Goal: Information Seeking & Learning: Compare options

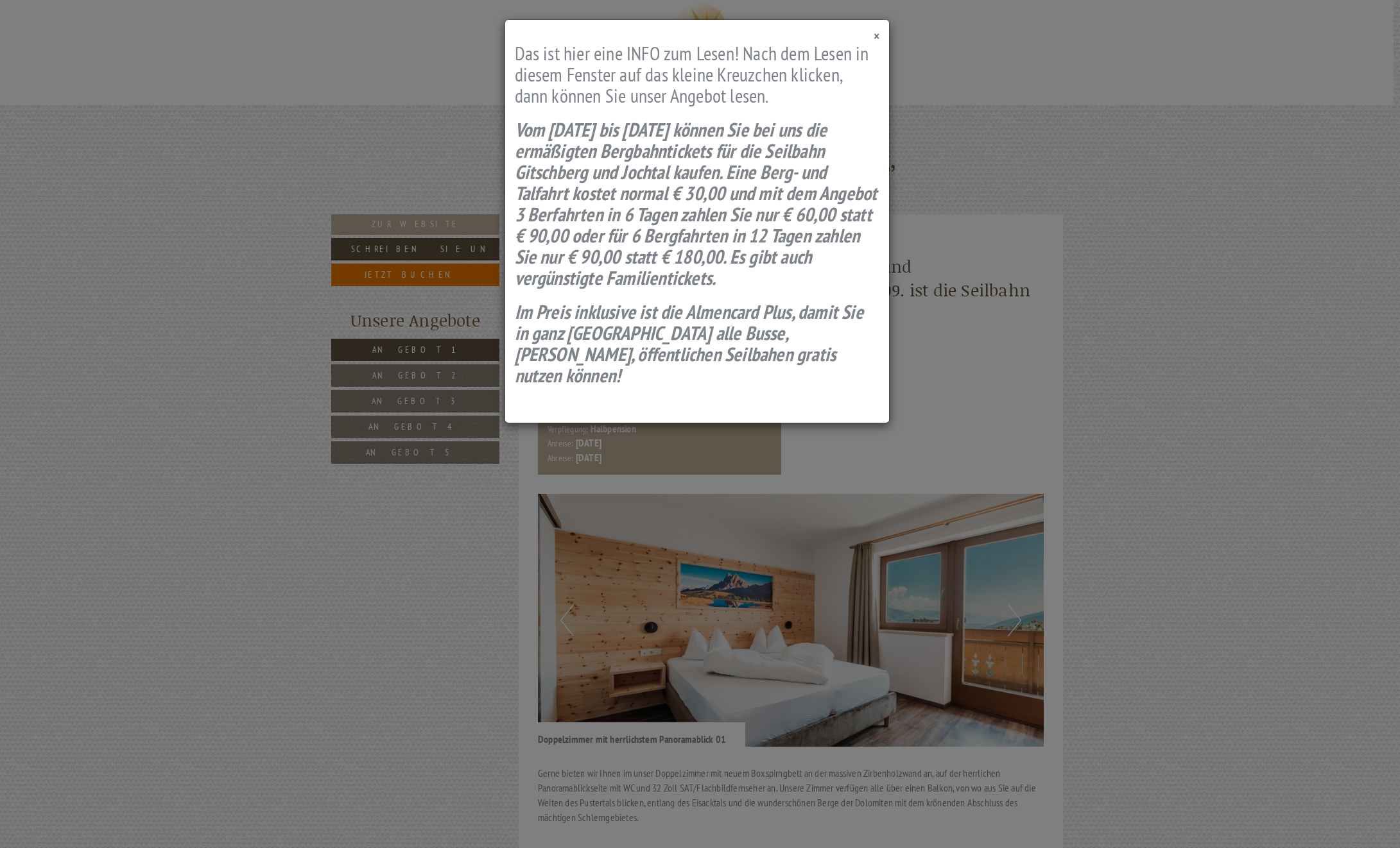
click at [876, 40] on span "×" at bounding box center [876, 36] width 6 height 17
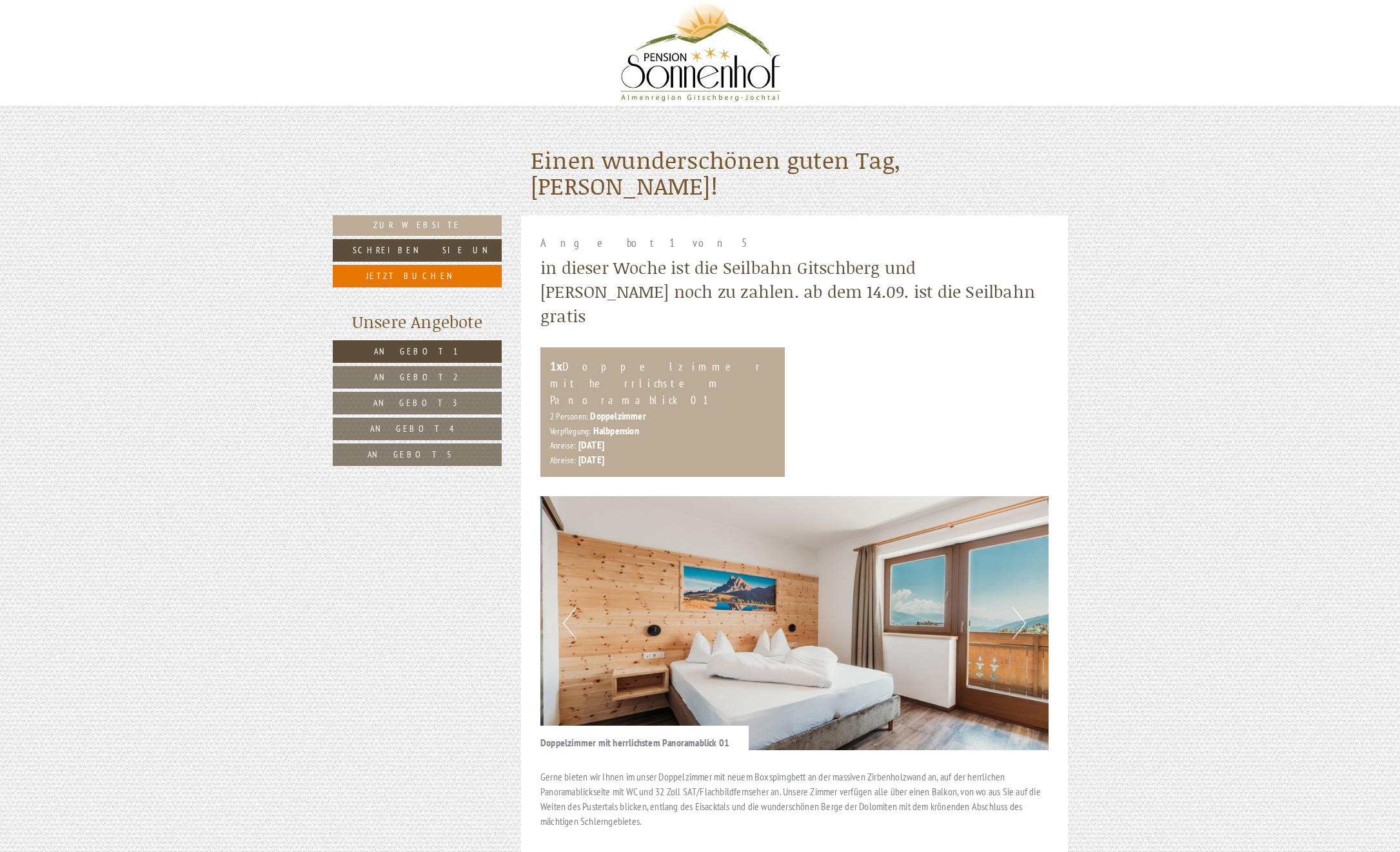
click at [406, 451] on span "Angebot 5" at bounding box center [417, 454] width 100 height 11
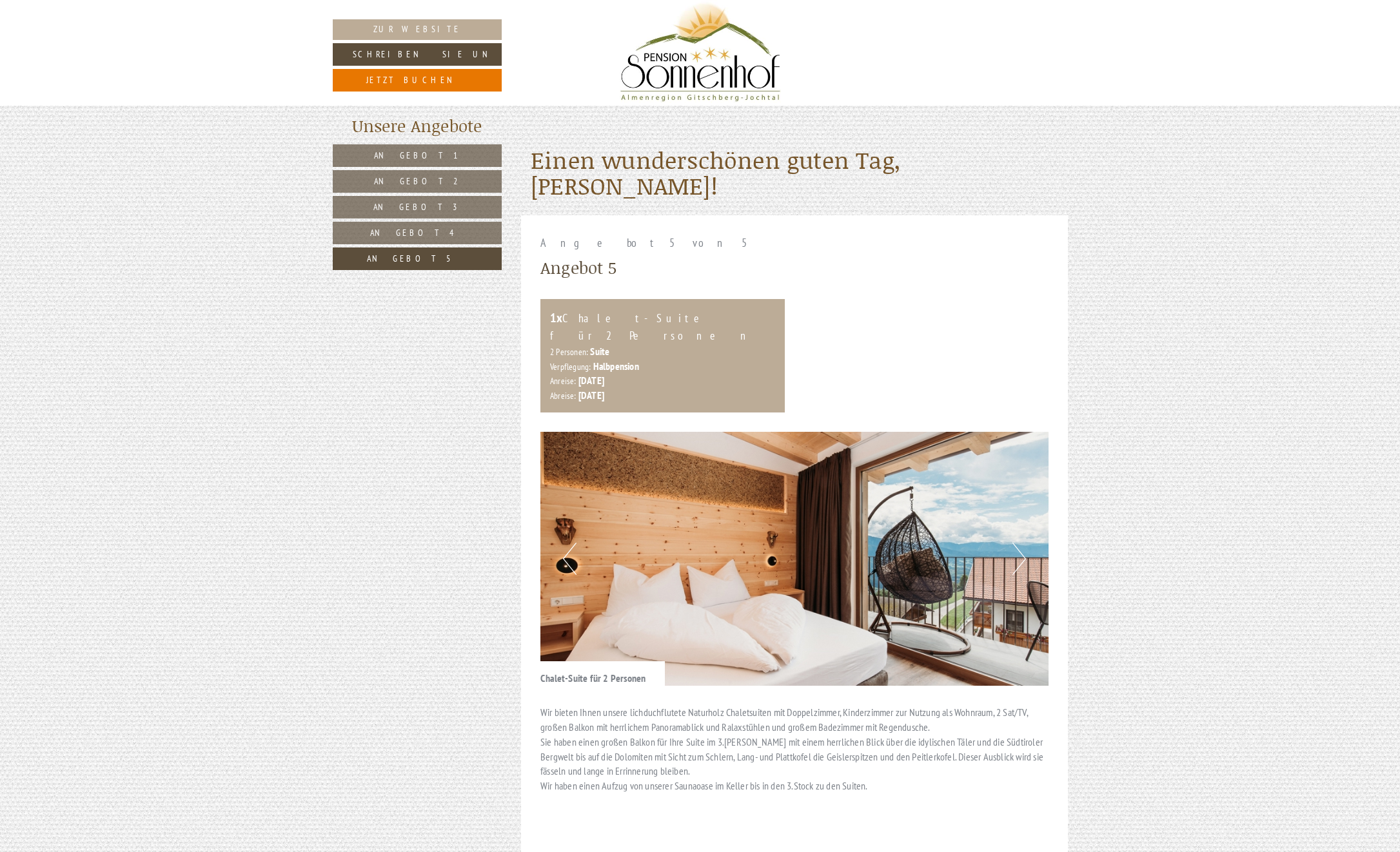
scroll to position [215, 0]
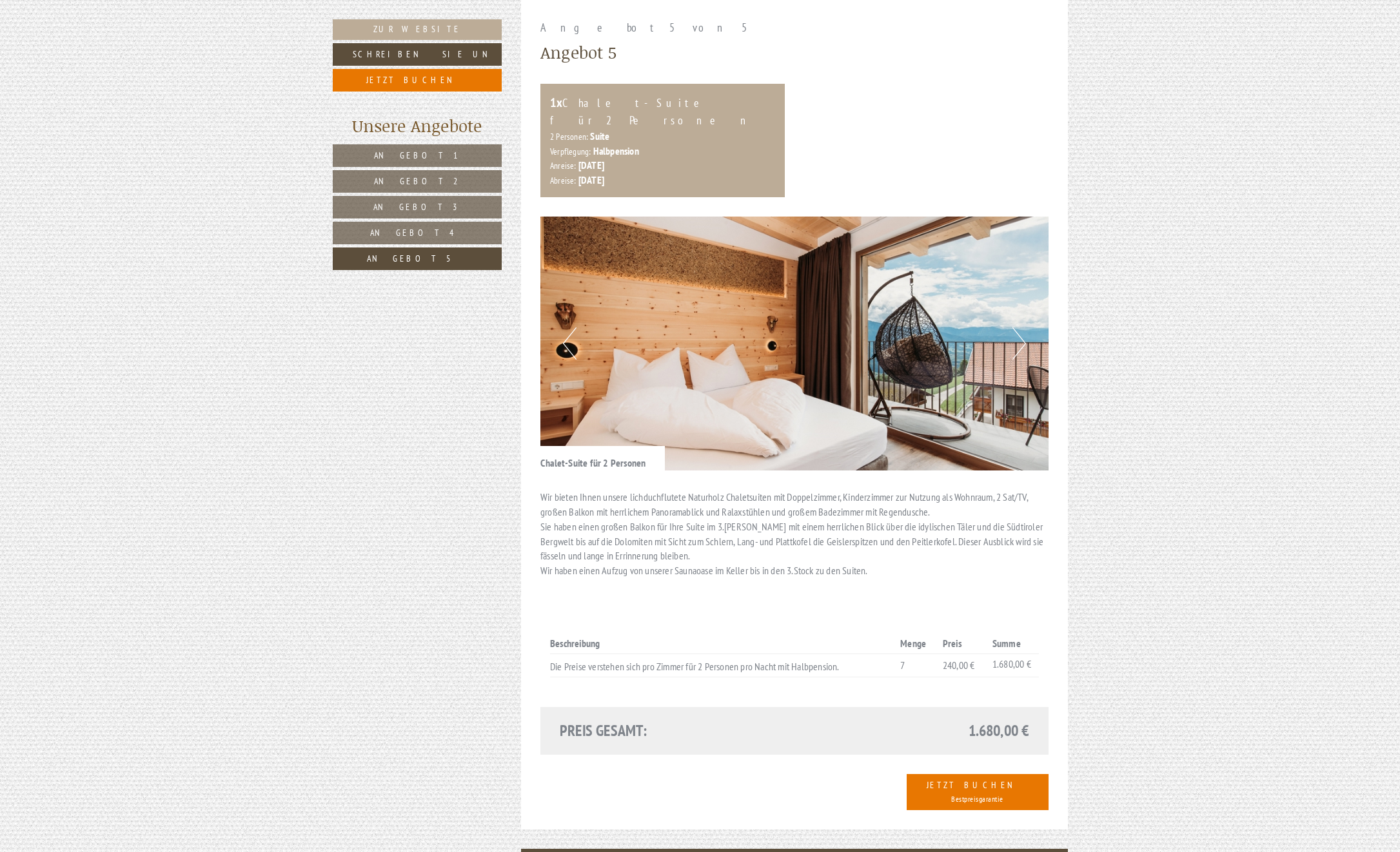
click at [406, 157] on span "Angebot 1" at bounding box center [417, 155] width 86 height 11
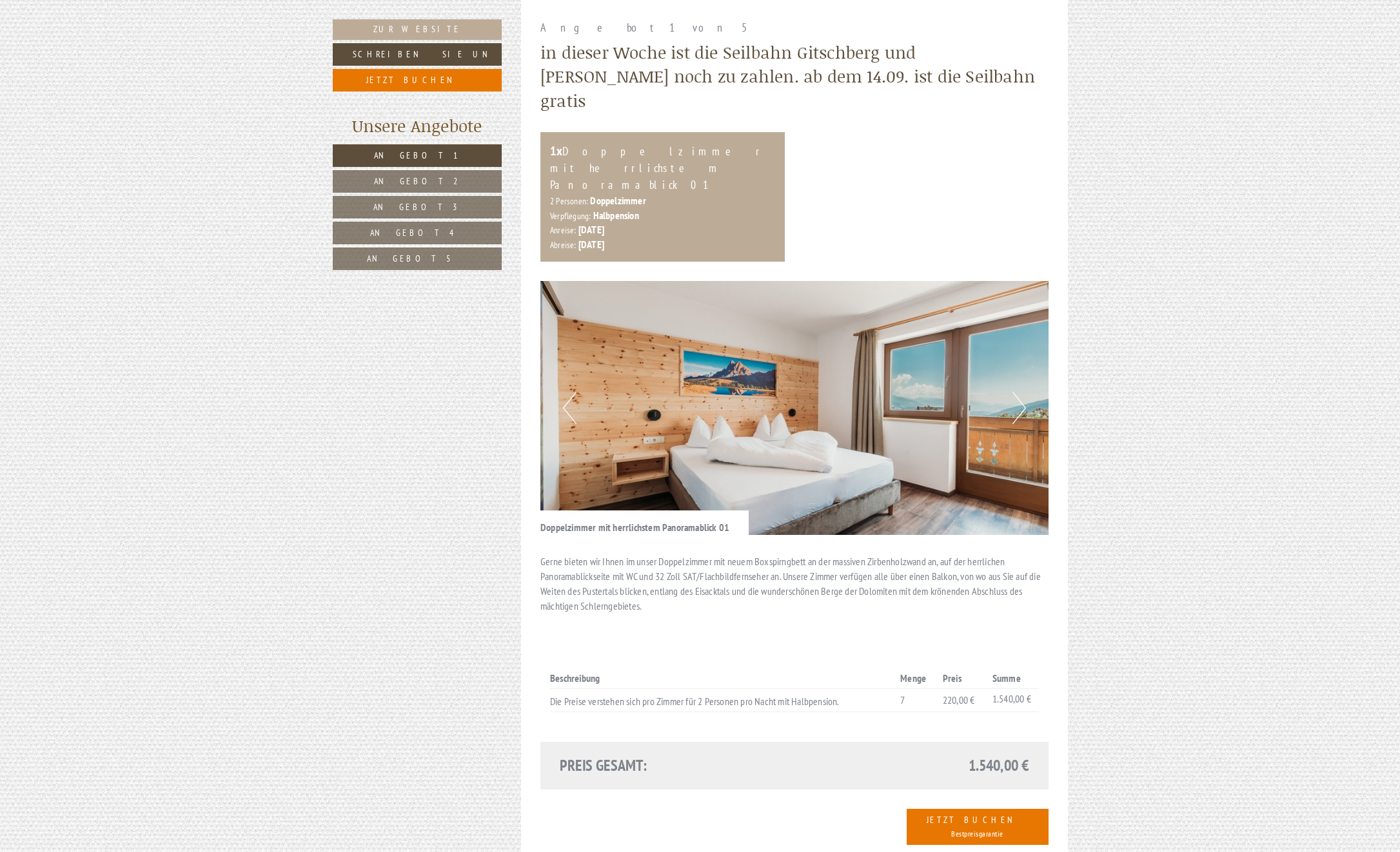
click at [404, 179] on span "Angebot 2" at bounding box center [417, 181] width 86 height 11
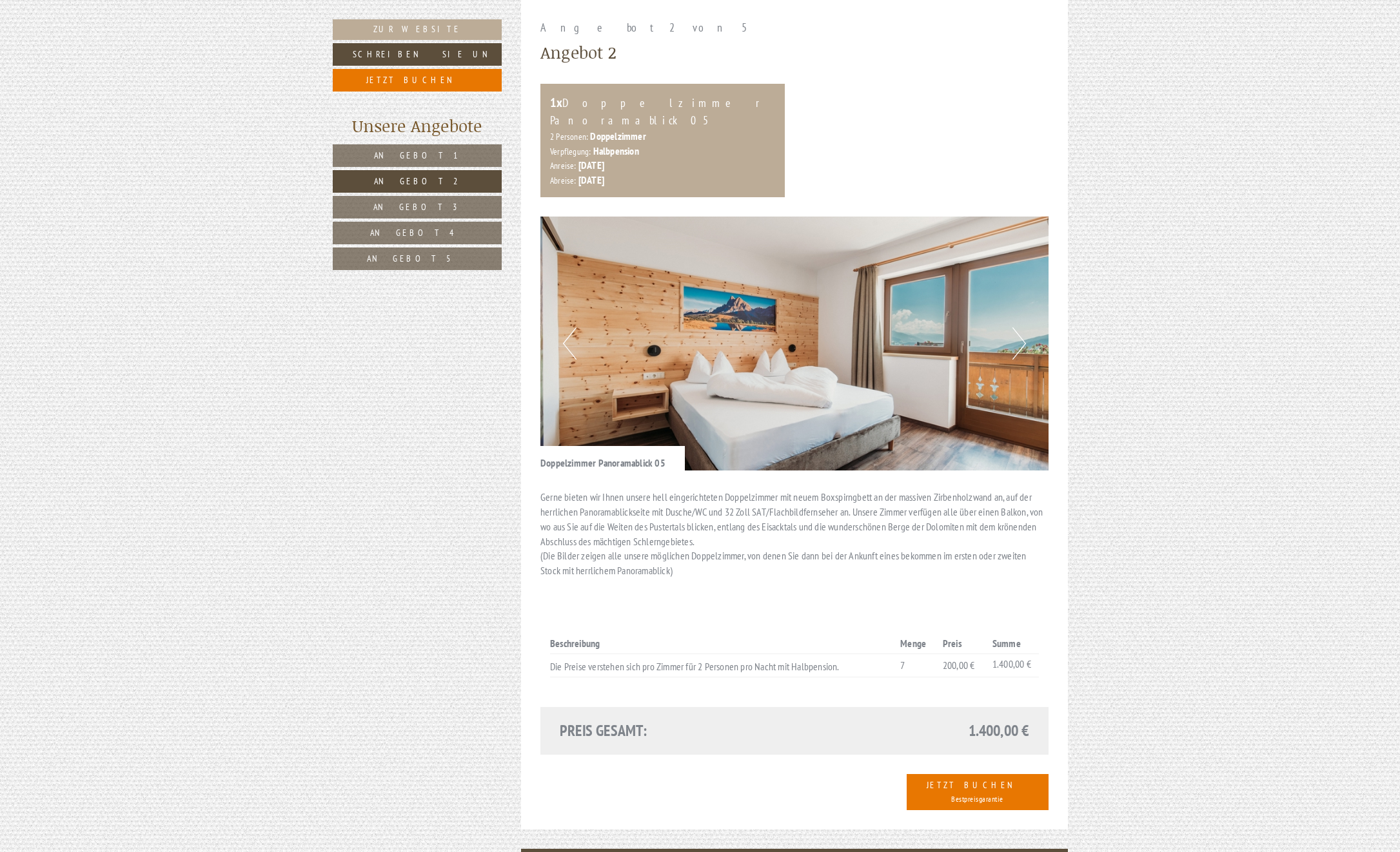
click at [405, 202] on span "Angebot 3" at bounding box center [417, 206] width 87 height 11
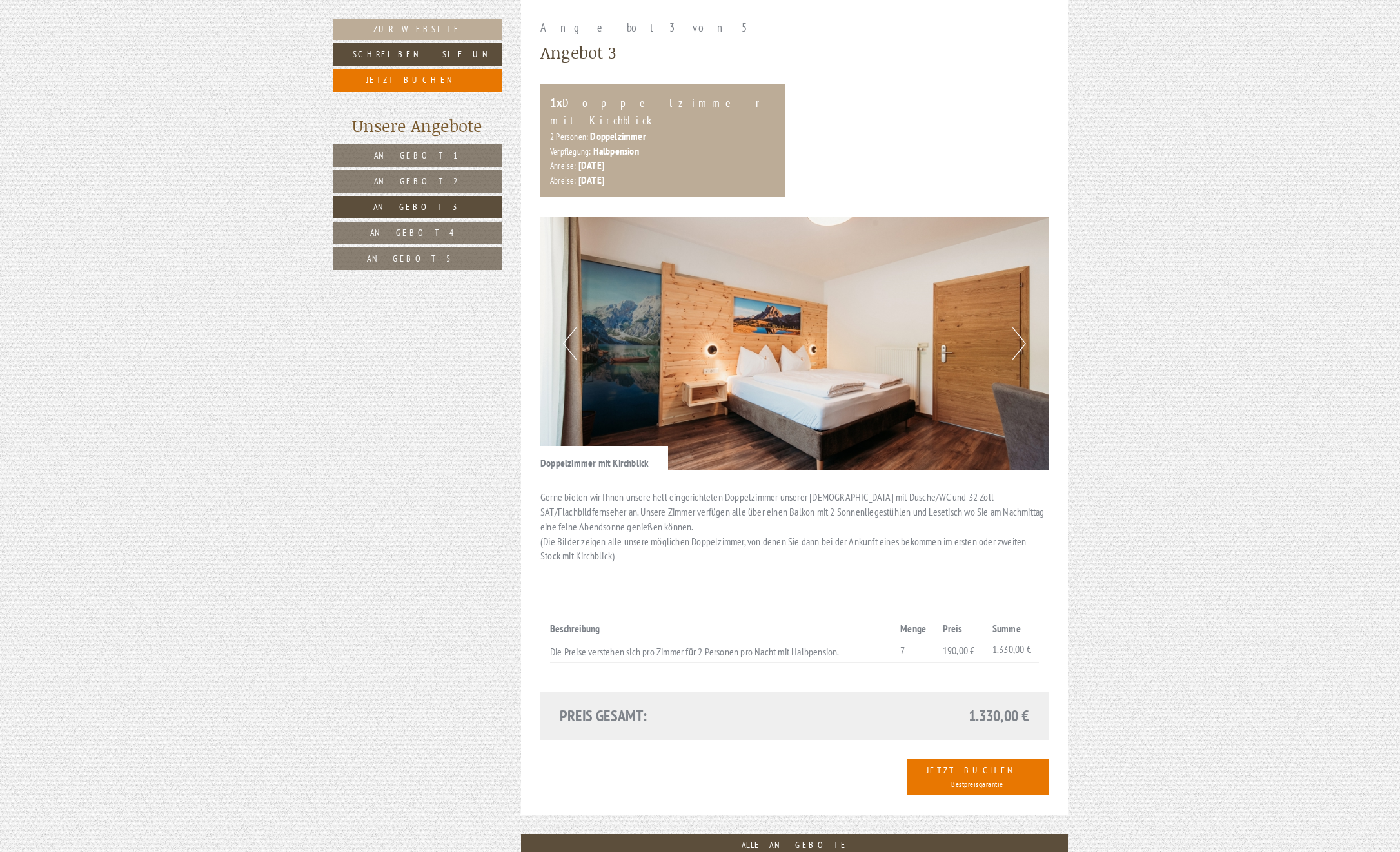
click at [407, 233] on span "Angebot 4" at bounding box center [417, 232] width 94 height 11
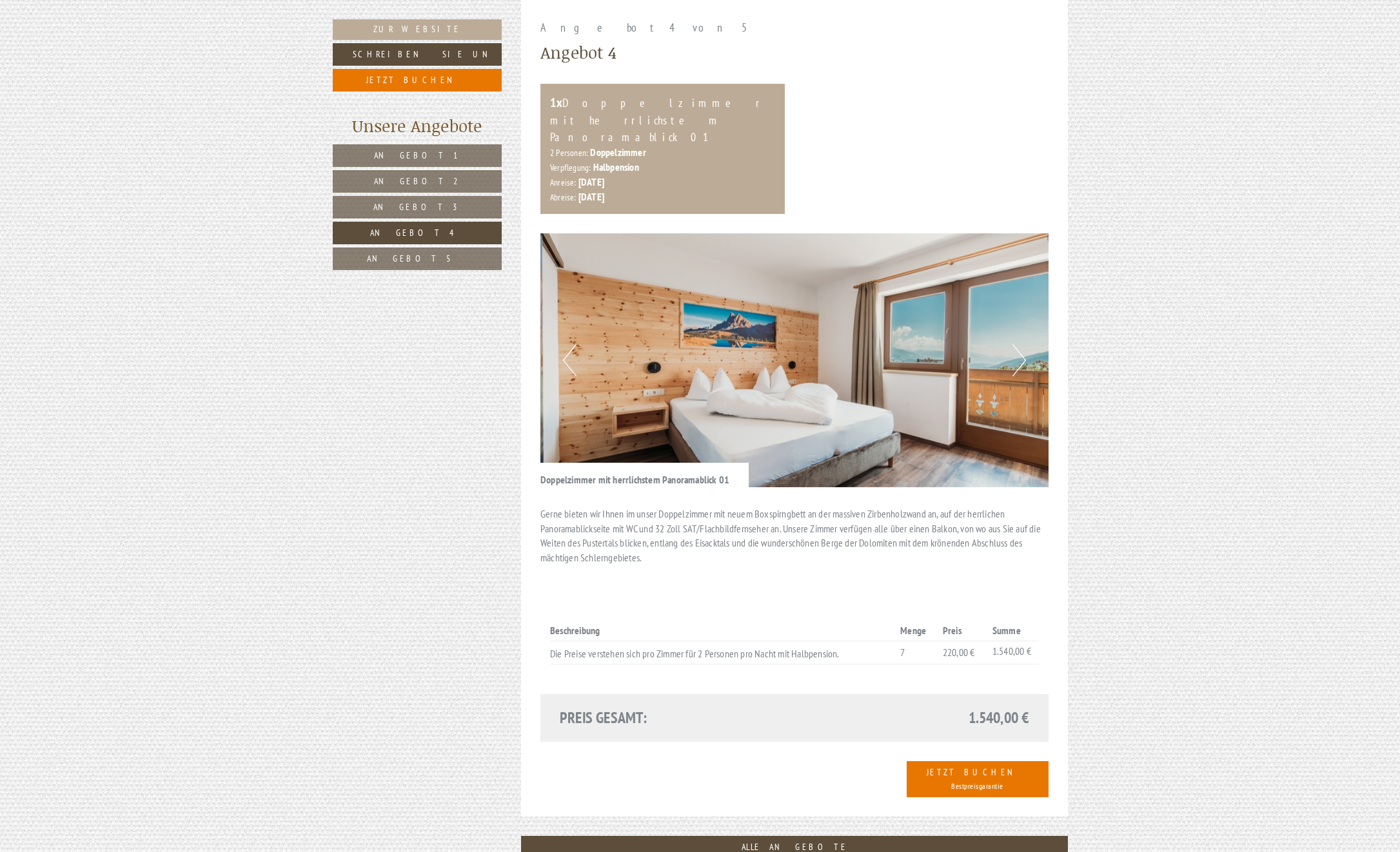
click at [406, 266] on link "Angebot 5" at bounding box center [417, 259] width 169 height 23
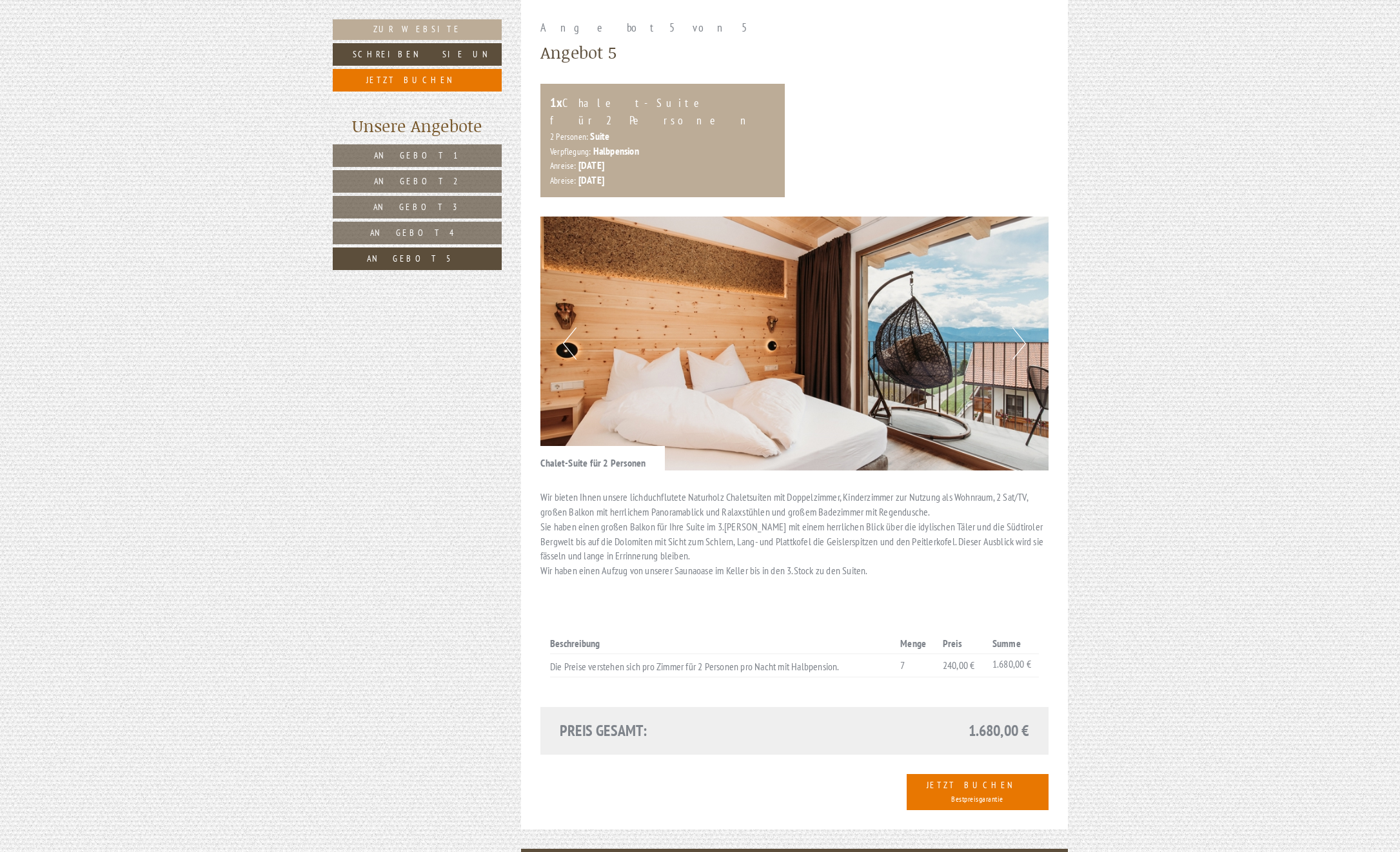
click at [427, 235] on span "Angebot 4" at bounding box center [417, 232] width 94 height 11
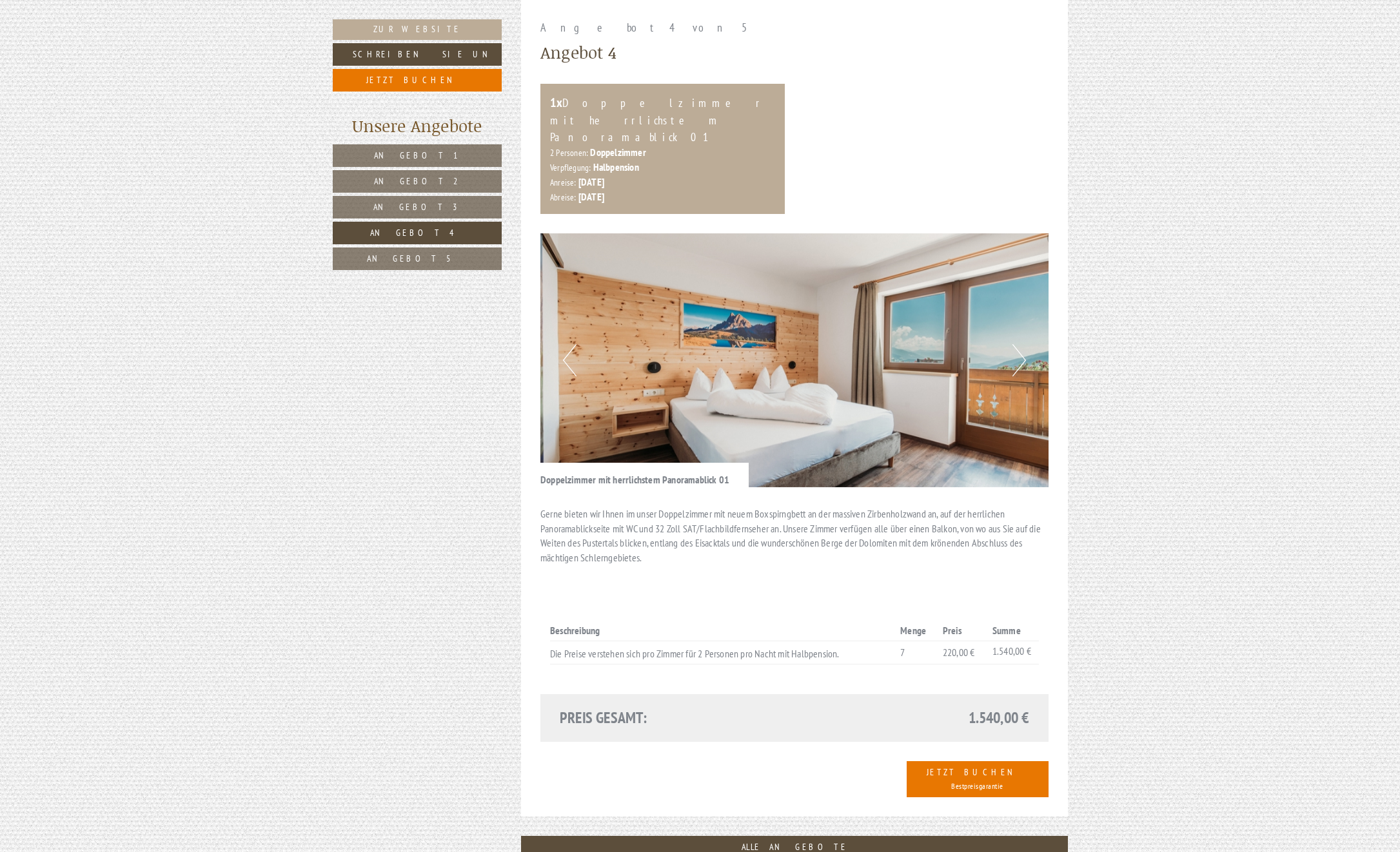
click at [413, 258] on span "Angebot 5" at bounding box center [416, 258] width 100 height 11
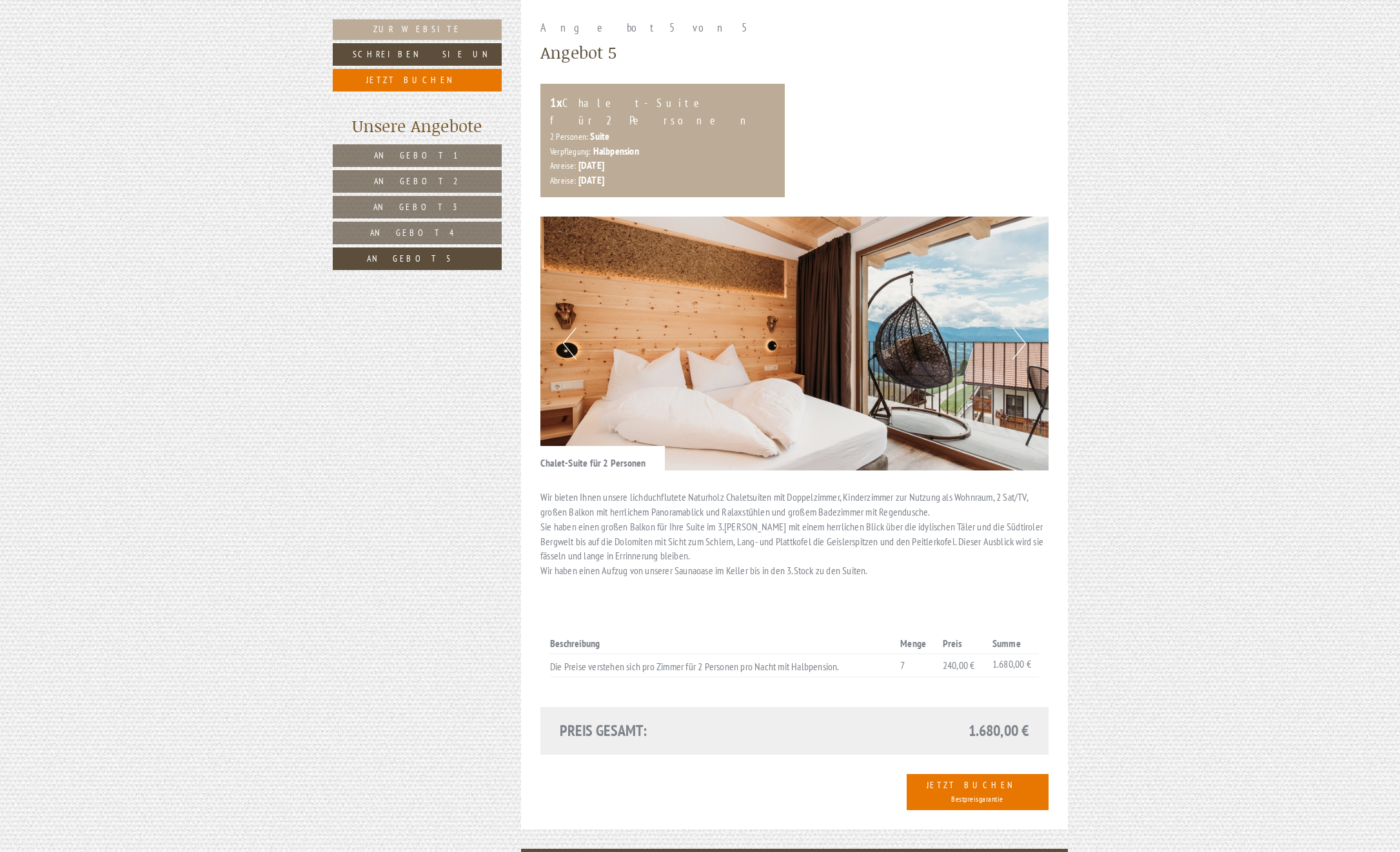
click at [429, 151] on span "Angebot 1" at bounding box center [417, 155] width 86 height 11
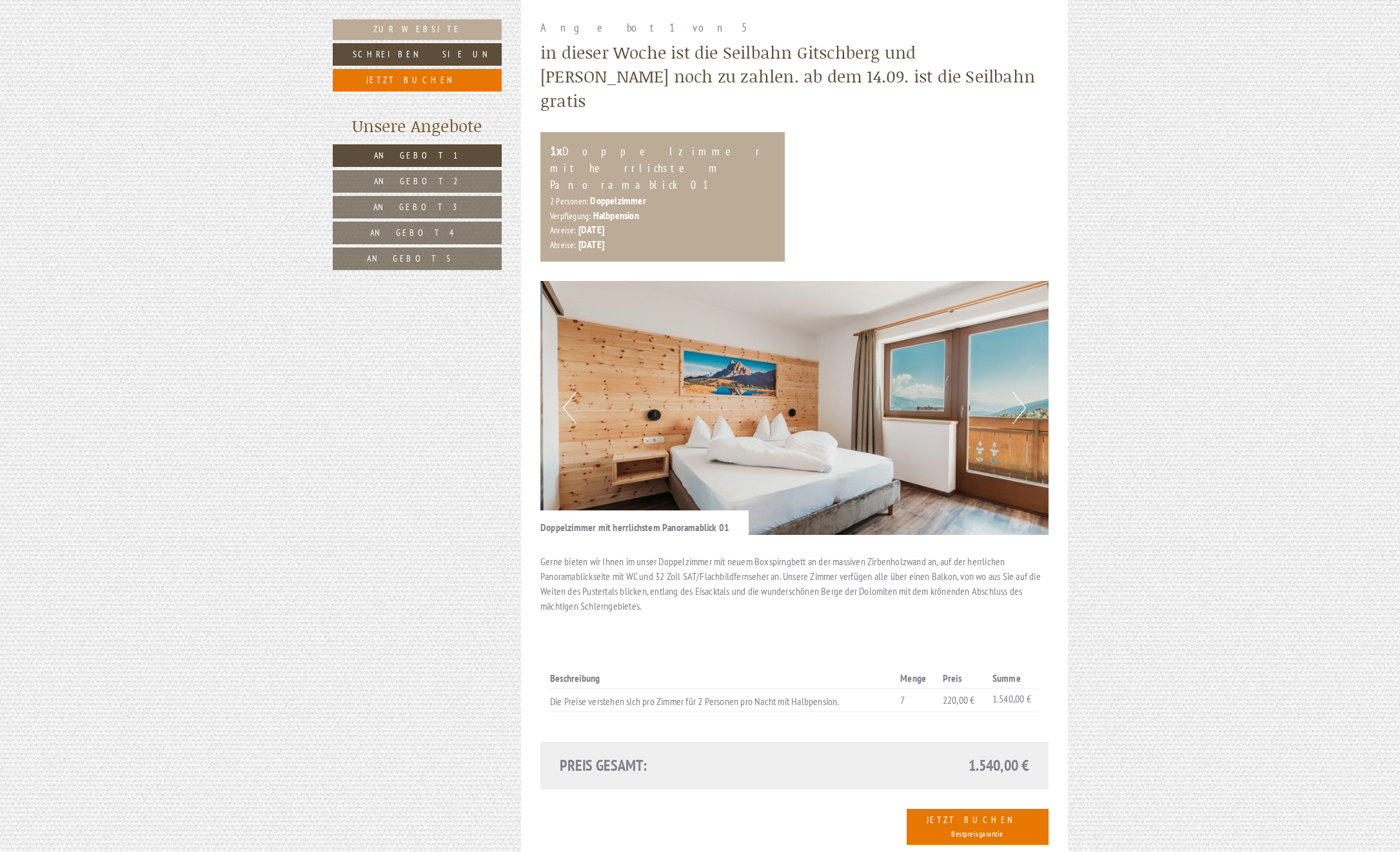
click at [396, 178] on link "Angebot 2" at bounding box center [417, 182] width 169 height 23
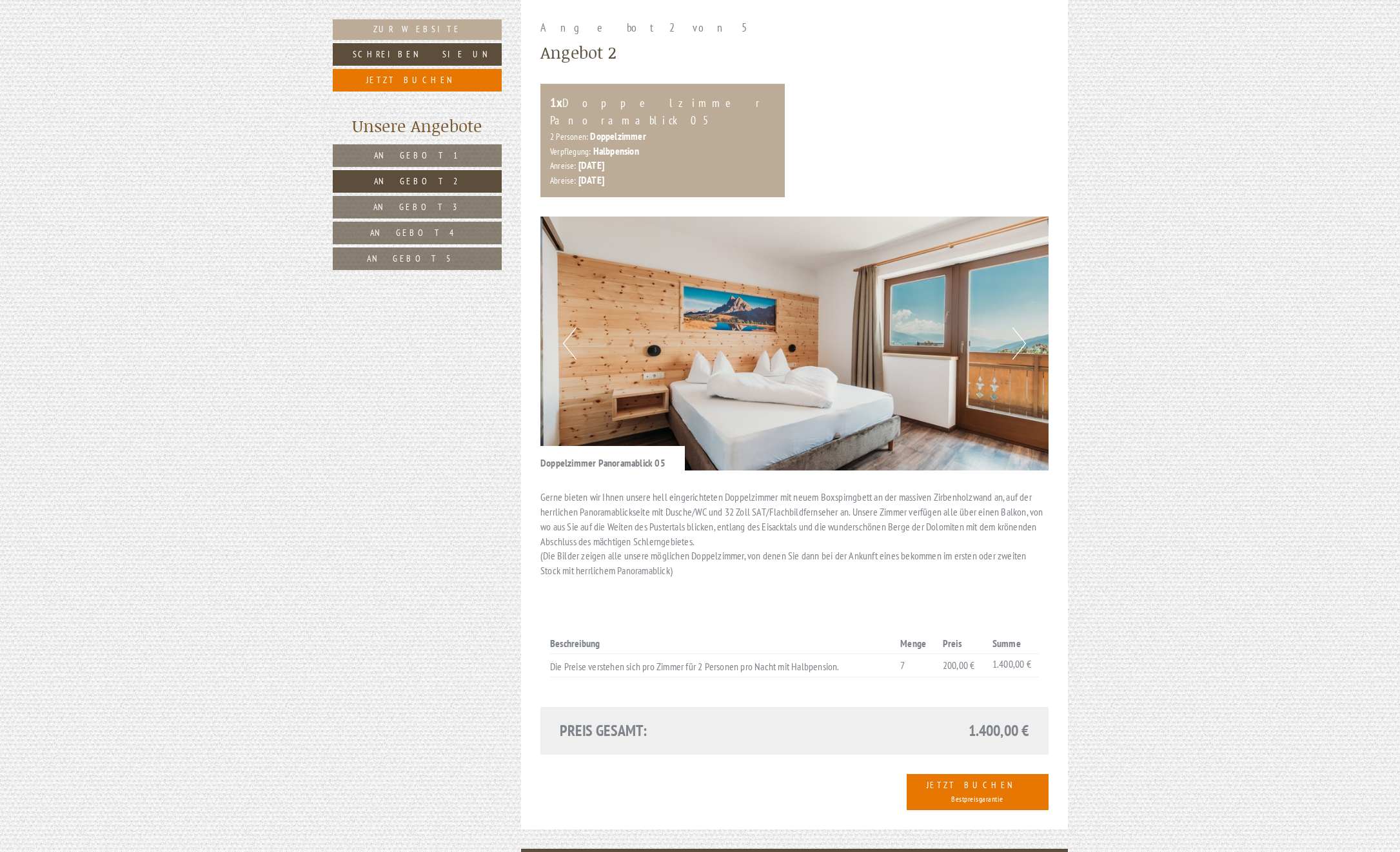
click at [409, 208] on span "Angebot 3" at bounding box center [417, 206] width 87 height 11
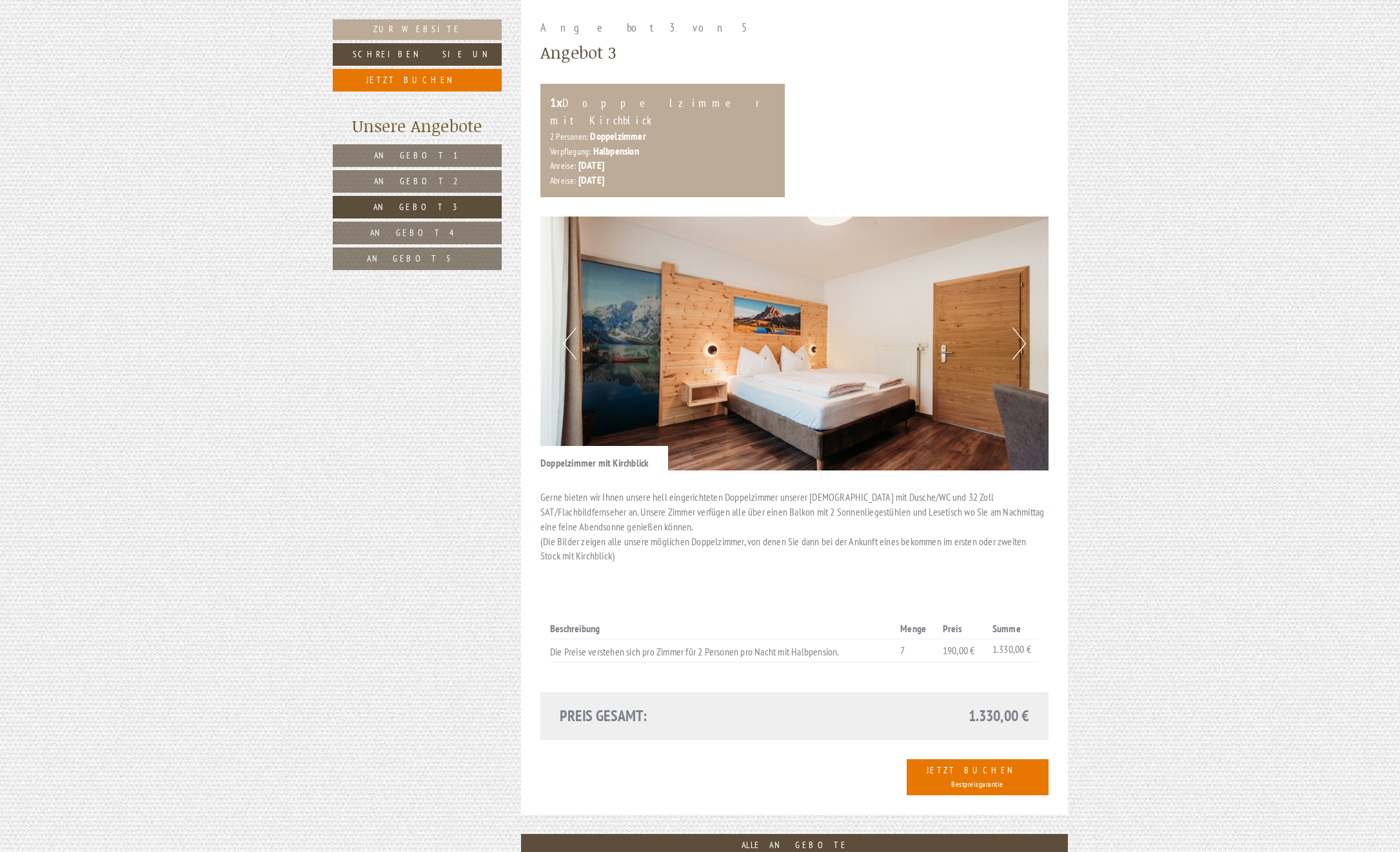
click at [404, 230] on span "Angebot 4" at bounding box center [417, 232] width 94 height 11
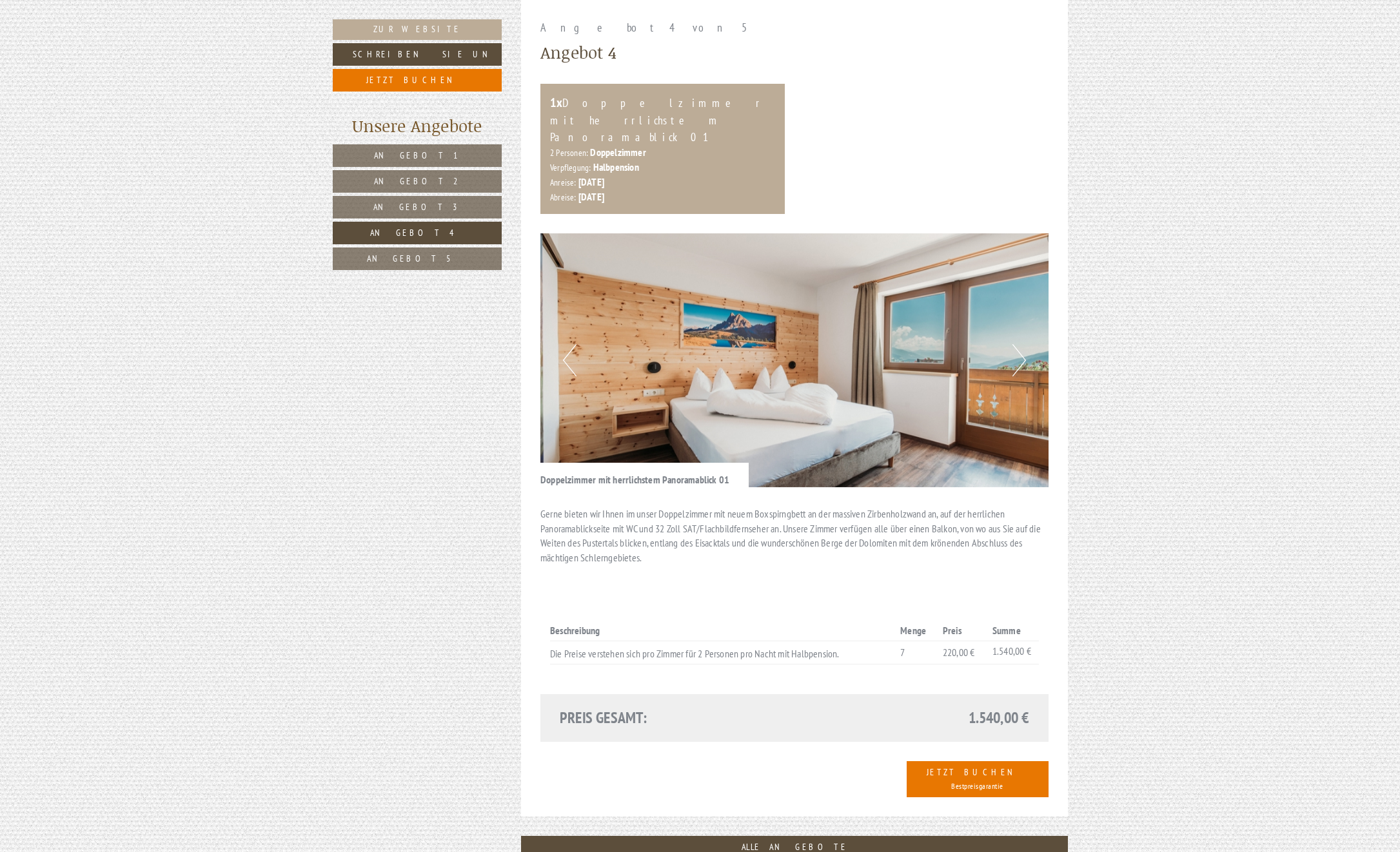
click at [427, 256] on span "Angebot 5" at bounding box center [416, 258] width 100 height 11
